Goal: Information Seeking & Learning: Learn about a topic

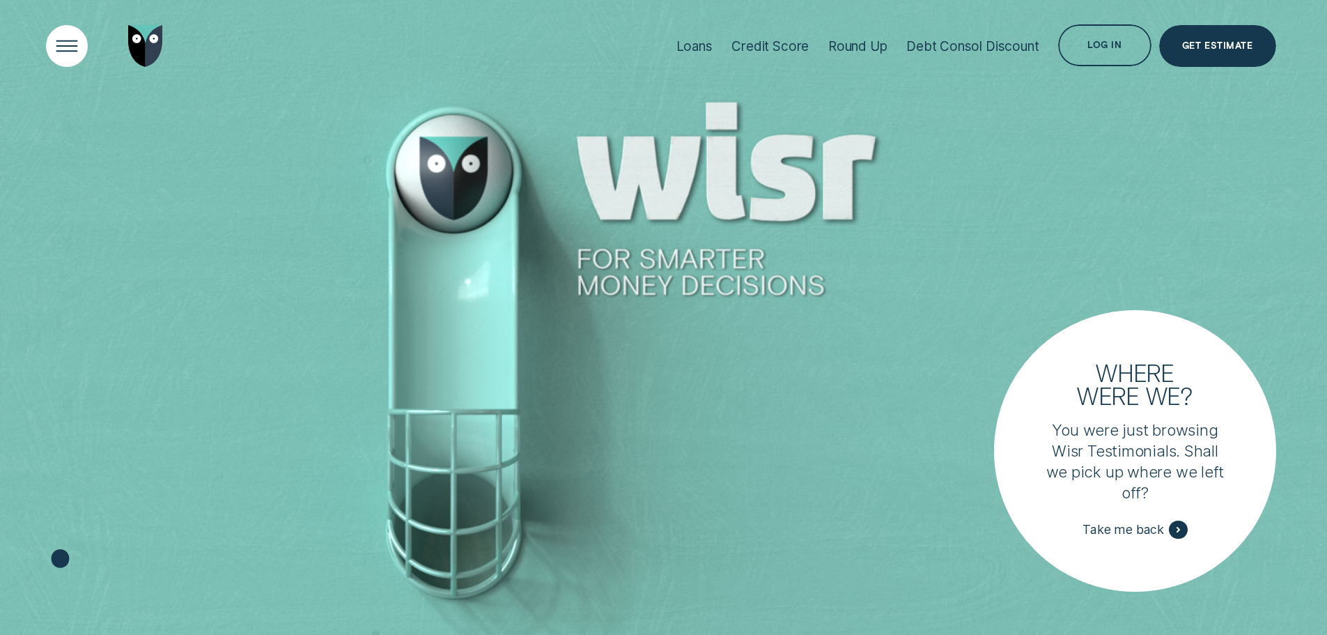
click at [65, 43] on div "Open Menu" at bounding box center [66, 46] width 59 height 59
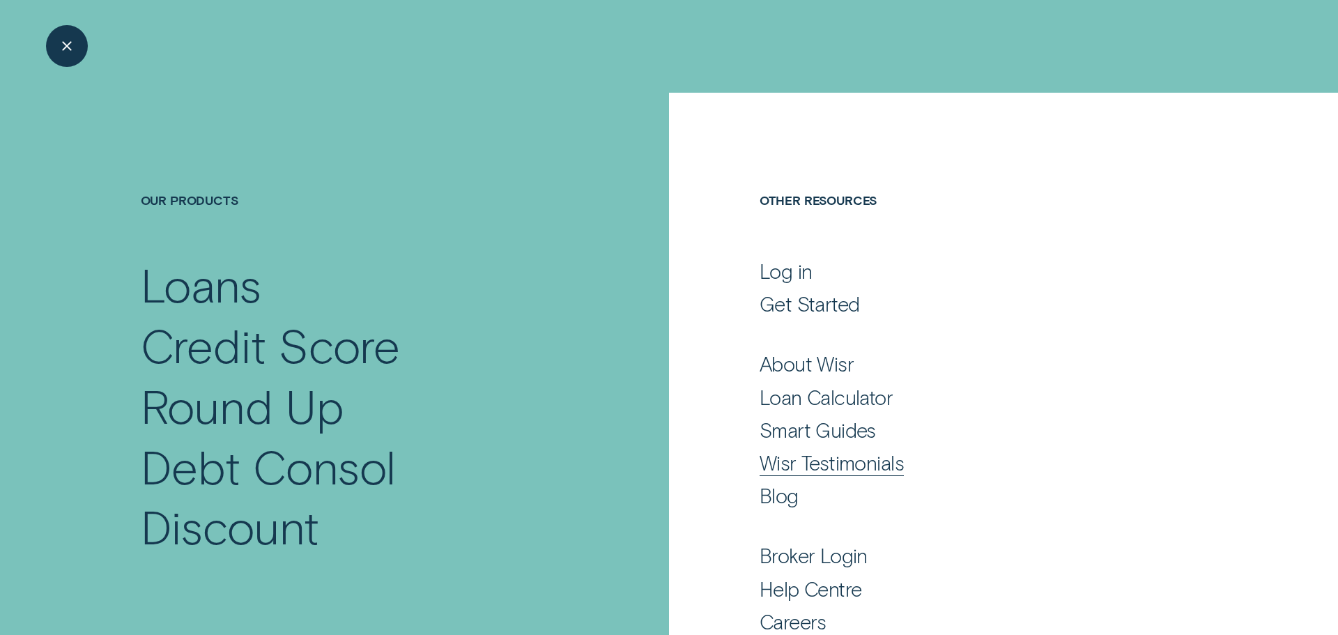
click at [823, 473] on div "Wisr Testimonials" at bounding box center [832, 462] width 144 height 25
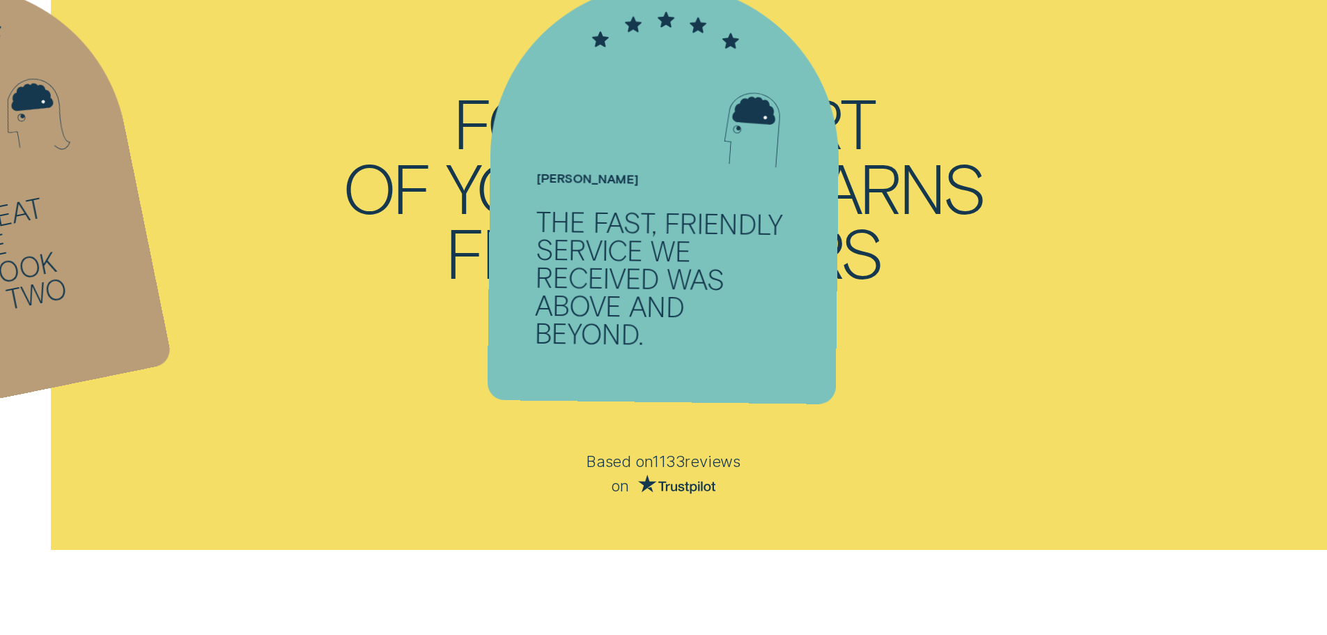
scroll to position [1254, 0]
